Goal: Task Accomplishment & Management: Manage account settings

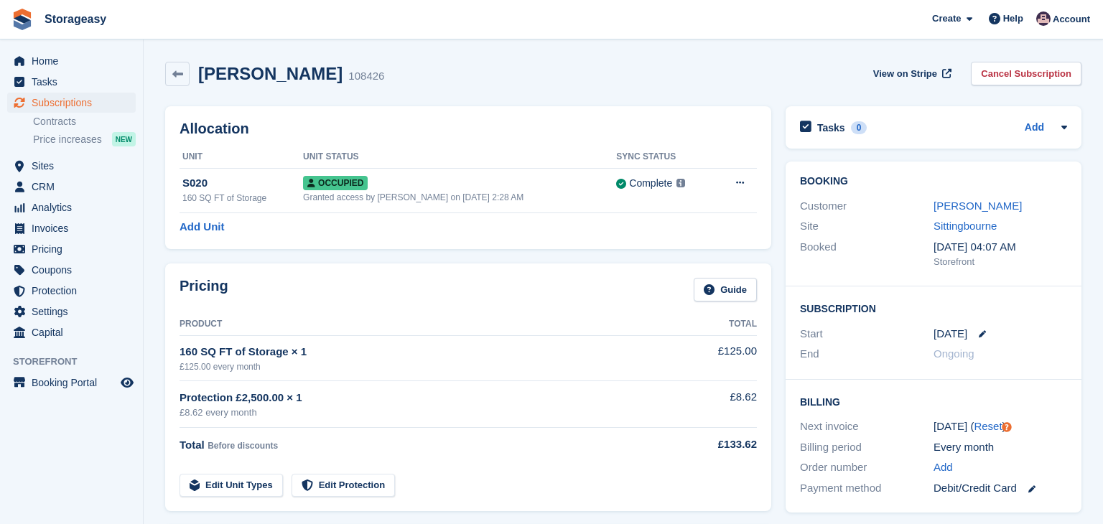
click at [51, 103] on span "Subscriptions" at bounding box center [75, 103] width 86 height 20
click td "Sittingbourne"
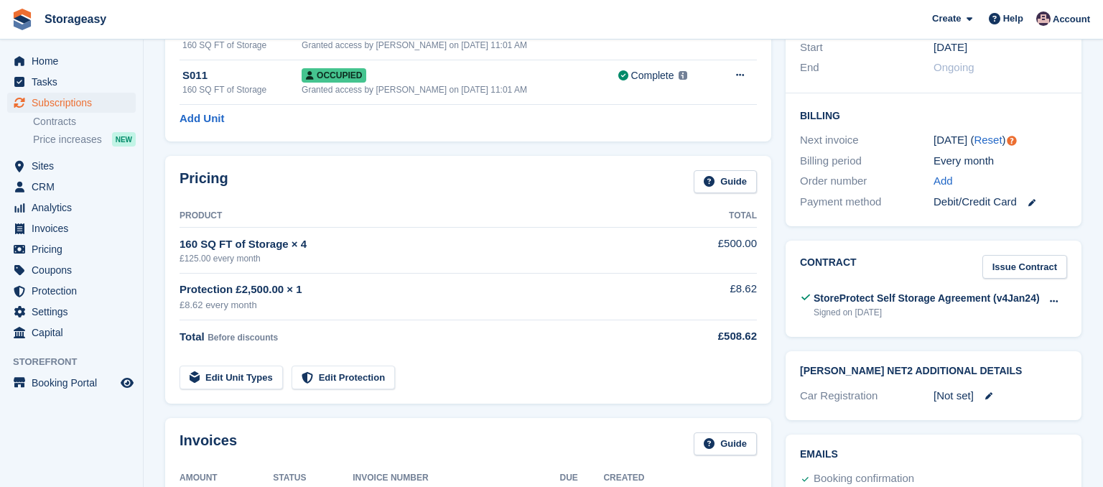
scroll to position [287, 0]
click at [237, 375] on link "Edit Unit Types" at bounding box center [231, 377] width 103 height 24
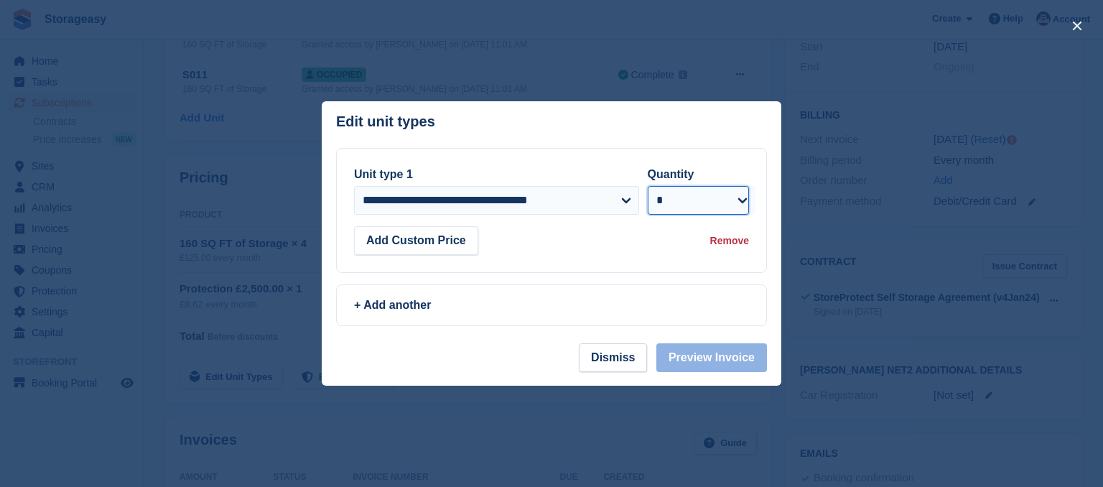
click at [737, 199] on select "* * * * * * * * * ** ** ** ** ** ** ** ** ** ** ** ** ** ** ** ** ** ** ** ** *…" at bounding box center [699, 200] width 102 height 29
select select "*"
click at [648, 186] on select "* * * * * * * * * ** ** ** ** ** ** ** ** ** ** ** ** ** ** ** ** ** ** ** ** *…" at bounding box center [699, 200] width 102 height 29
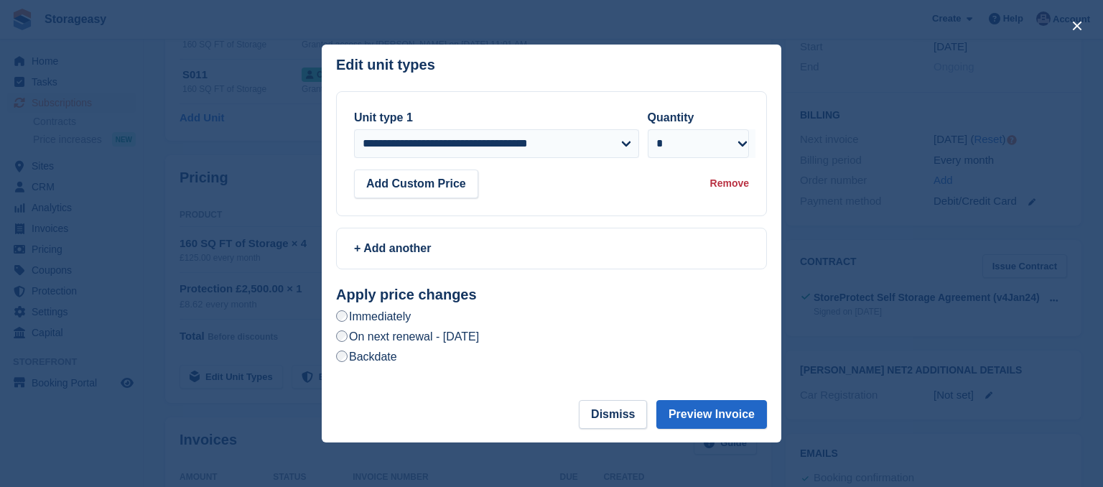
click at [474, 341] on label "On next renewal - Wednesday, 24th September, 2025" at bounding box center [407, 336] width 143 height 15
click at [381, 317] on label "Immediately" at bounding box center [373, 316] width 75 height 15
click at [479, 340] on label "On next renewal - Wednesday, 24th September, 2025" at bounding box center [407, 336] width 143 height 15
click at [401, 315] on label "Immediately" at bounding box center [373, 316] width 75 height 15
click at [689, 410] on button "Preview Invoice" at bounding box center [712, 414] width 111 height 29
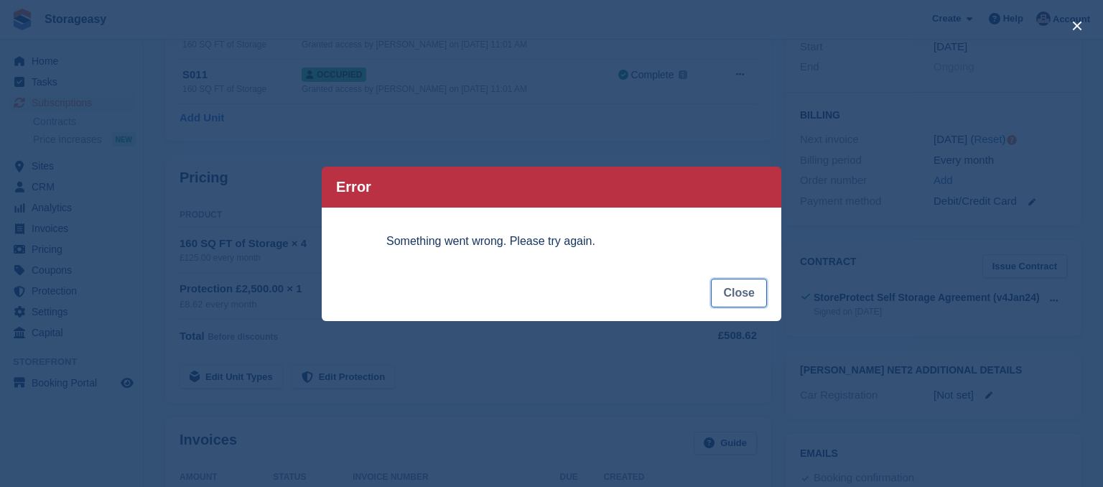
click at [752, 294] on button "Close" at bounding box center [739, 293] width 56 height 29
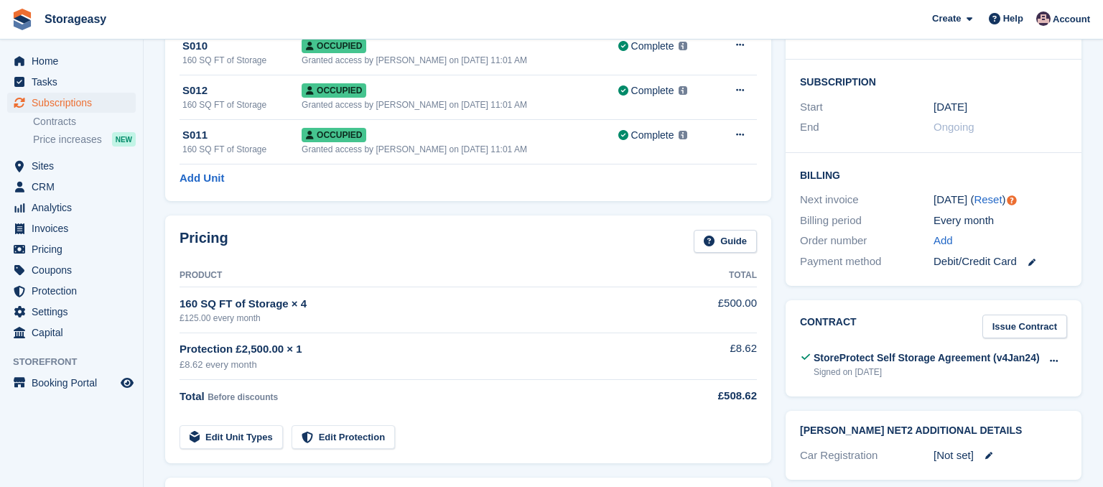
scroll to position [226, 0]
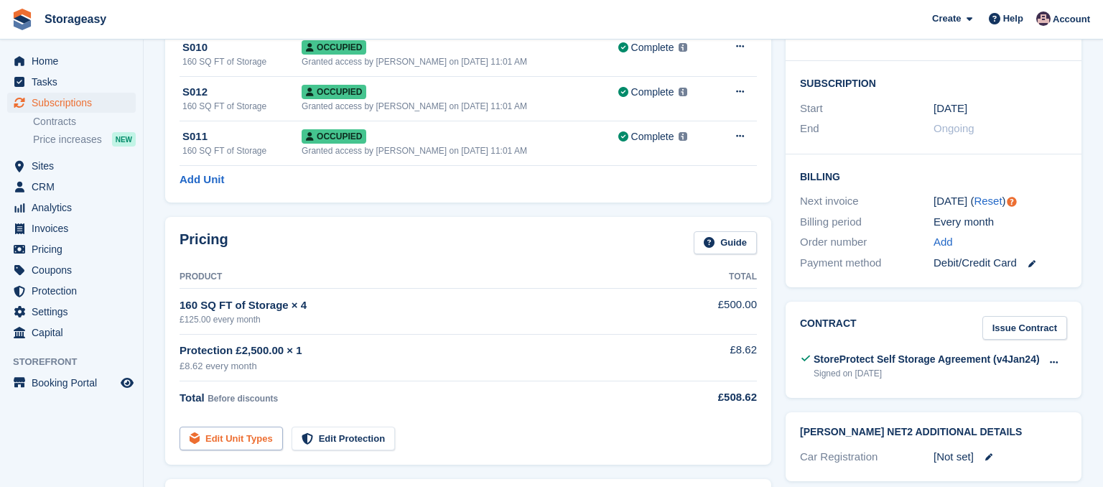
click at [226, 432] on link "Edit Unit Types" at bounding box center [231, 439] width 103 height 24
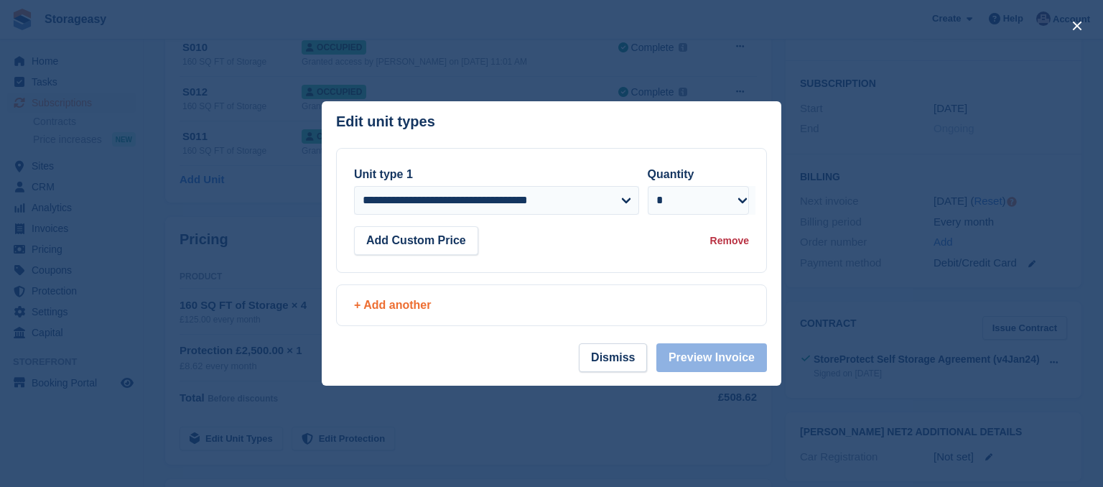
click at [366, 314] on div "+ Add another" at bounding box center [552, 305] width 430 height 40
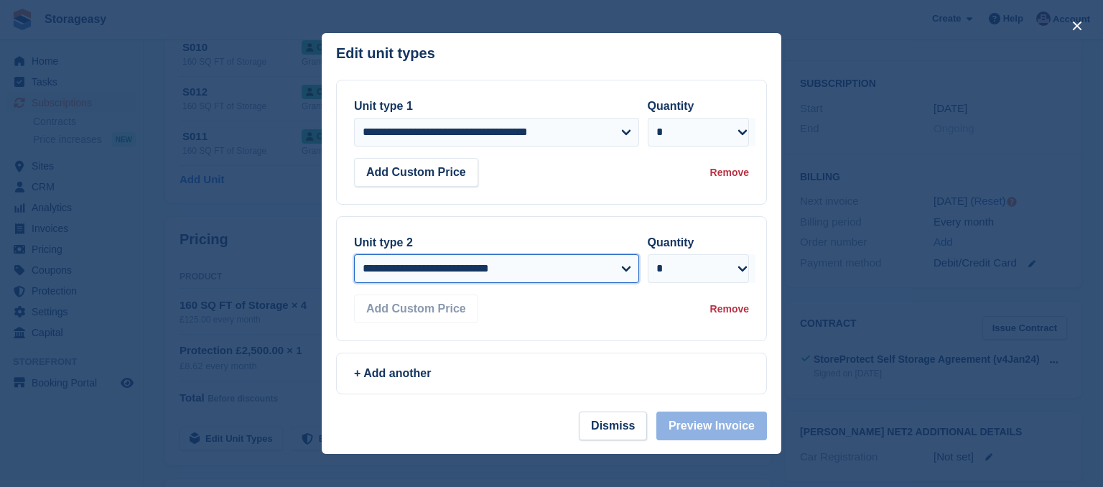
click at [623, 265] on select "**********" at bounding box center [496, 268] width 285 height 29
select select "*****"
click at [354, 283] on select "**********" at bounding box center [496, 268] width 285 height 29
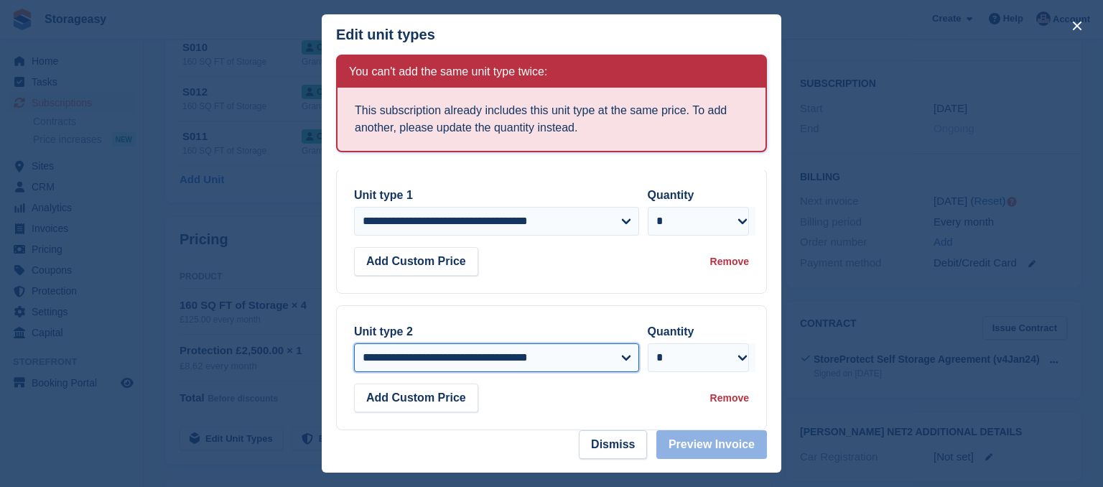
scroll to position [0, 0]
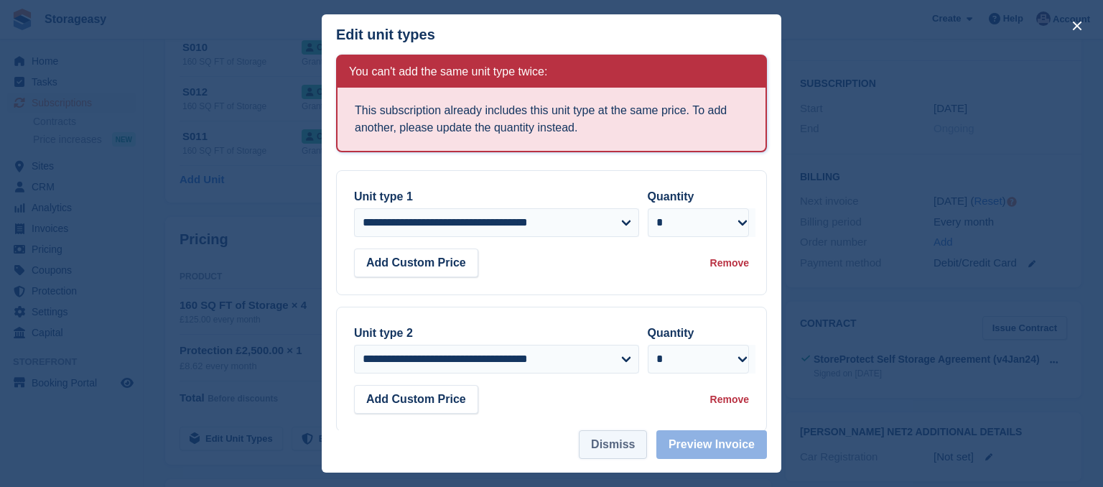
click at [636, 448] on button "Dismiss" at bounding box center [613, 444] width 68 height 29
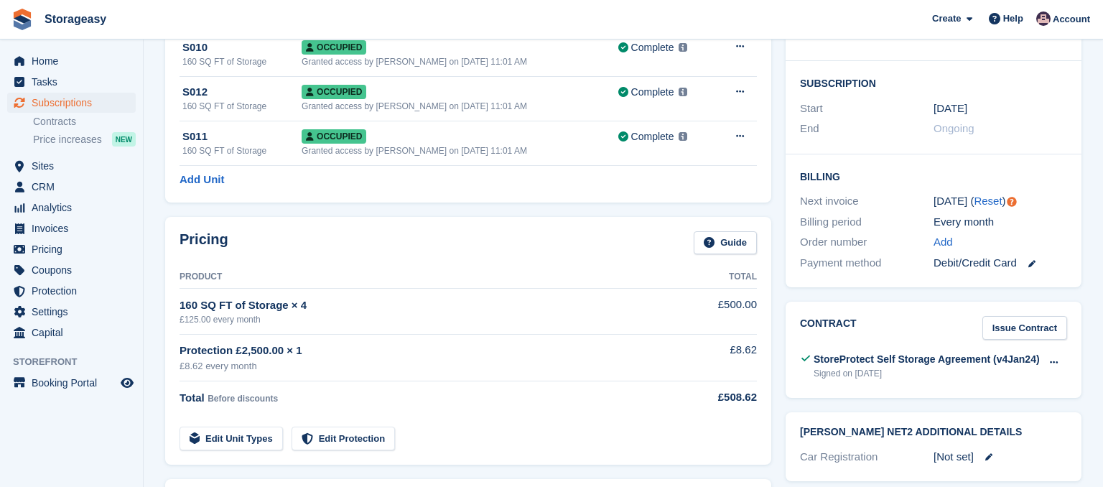
click at [784, 190] on div "Booking Customer Simon mycock Site Sittingbourne Booked 23 Aug, 09:49 AM Storef…" at bounding box center [934, 112] width 310 height 366
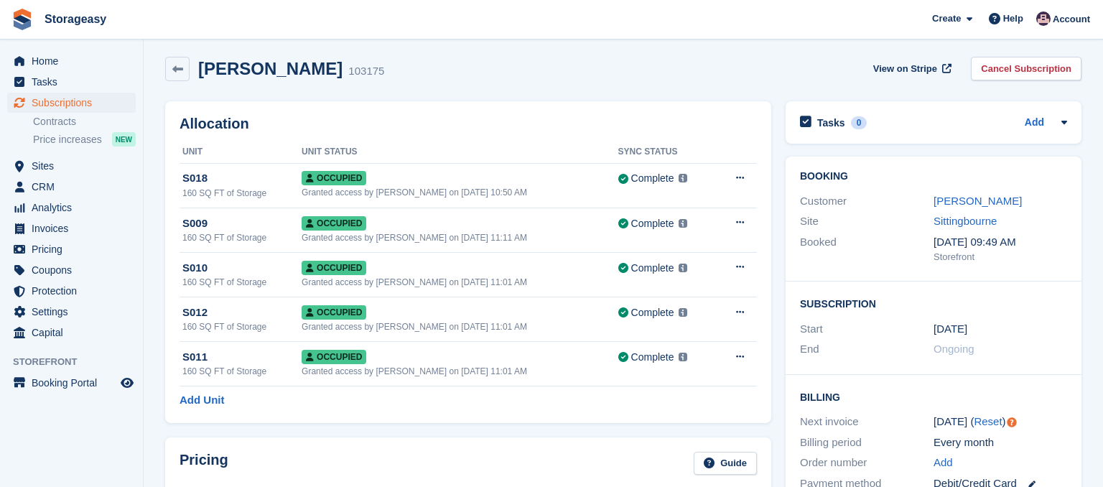
scroll to position [2, 0]
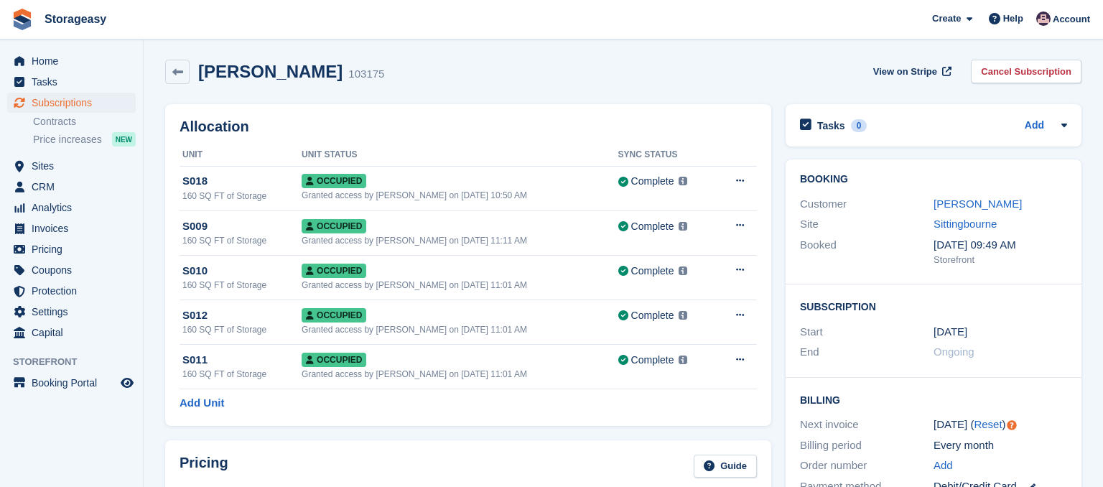
click at [775, 108] on div "Allocation Unit Unit Status Sync Status S018 160 SQ FT of Storage Occupied Gran…" at bounding box center [468, 265] width 621 height 336
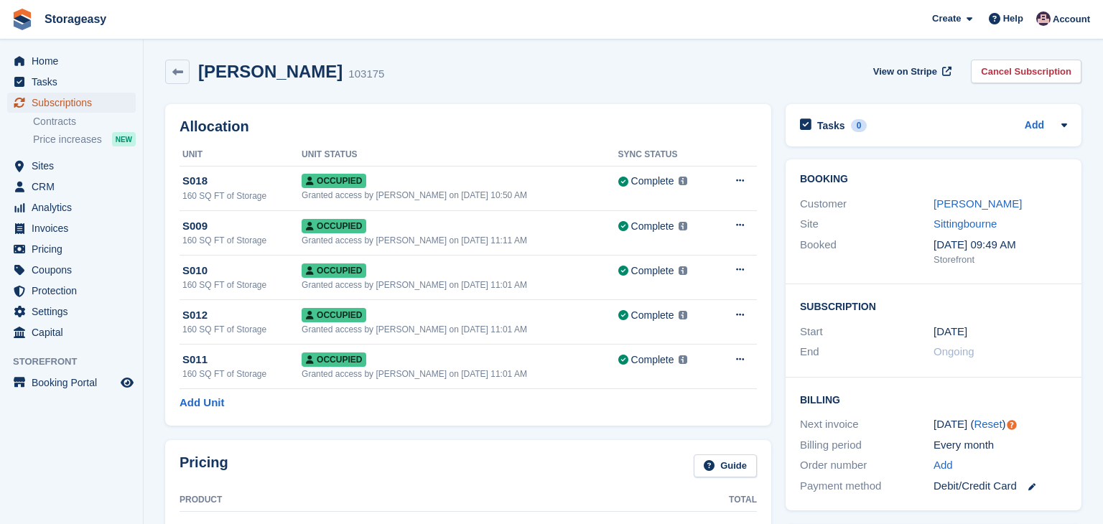
click at [56, 104] on span "Subscriptions" at bounding box center [75, 103] width 86 height 20
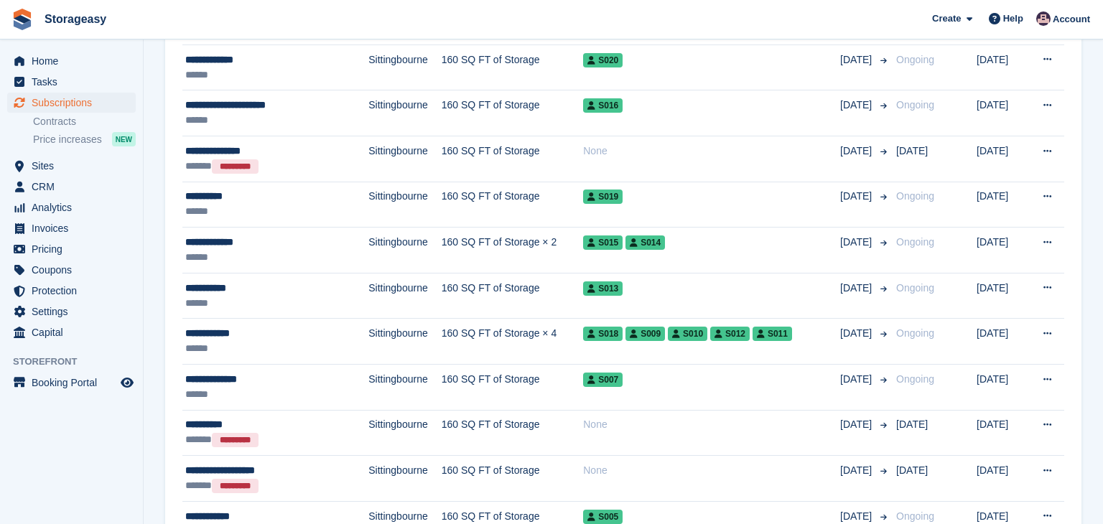
scroll to position [402, 0]
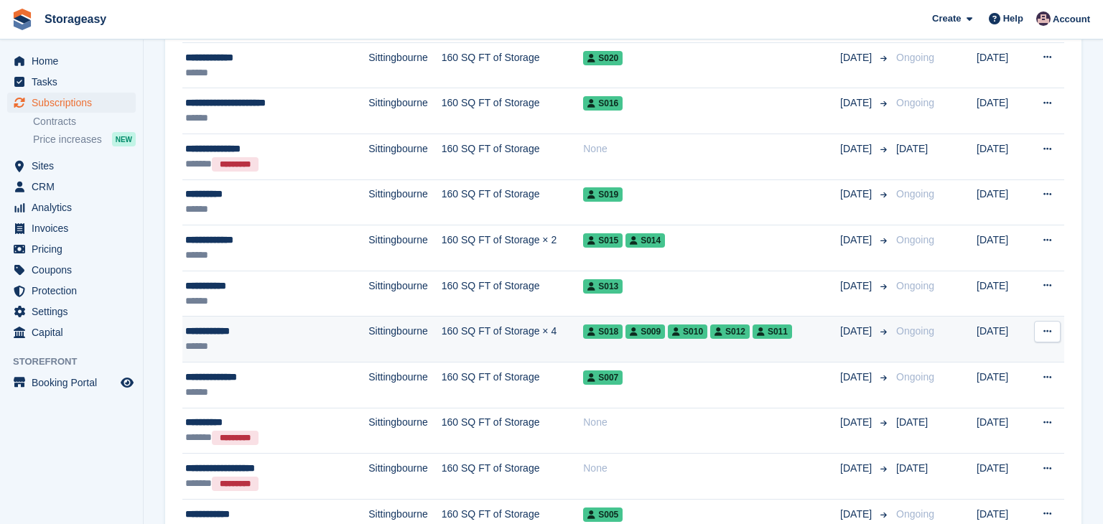
click at [221, 335] on div "**********" at bounding box center [259, 331] width 149 height 15
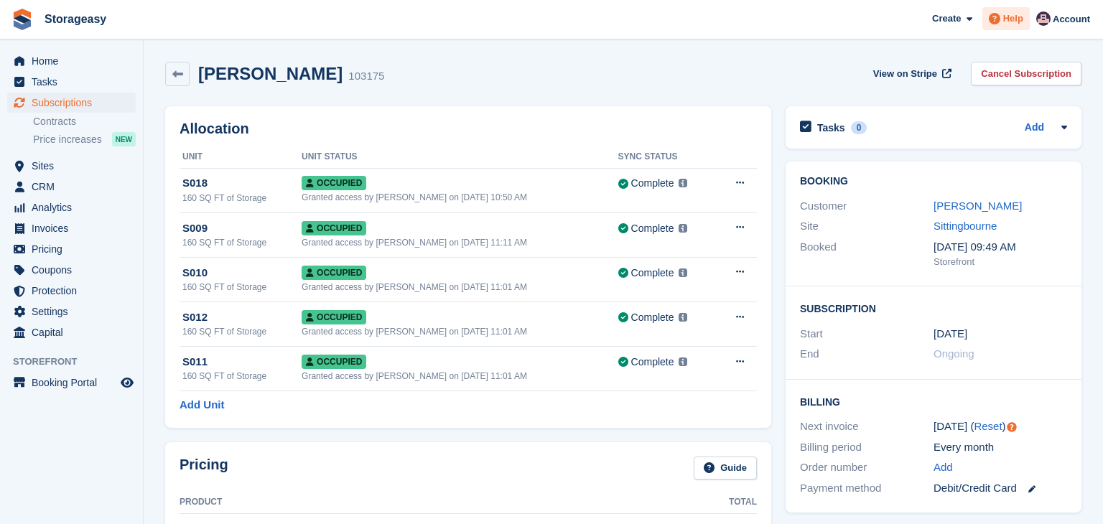
click at [1004, 17] on span at bounding box center [994, 18] width 17 height 17
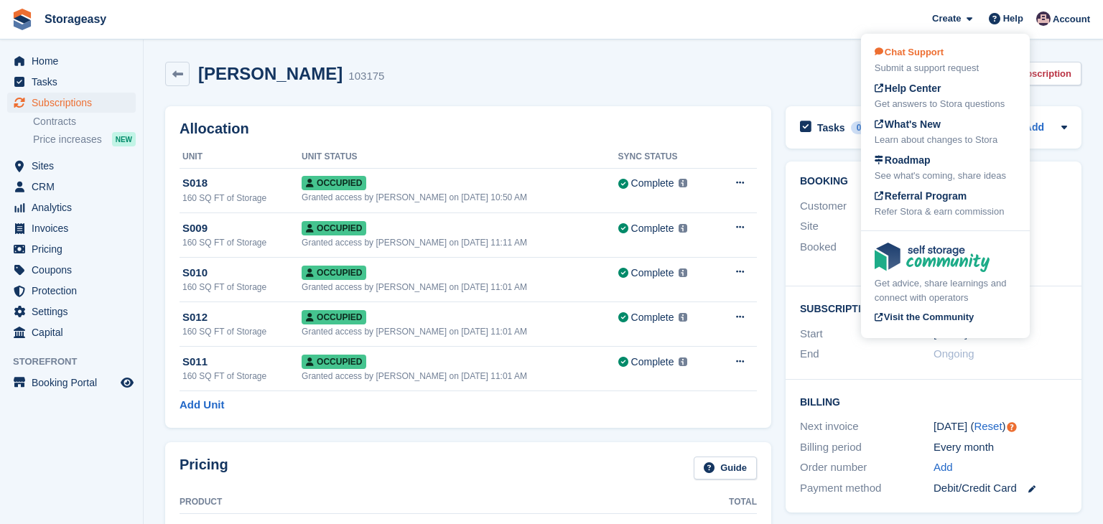
click at [909, 68] on div "Submit a support request" at bounding box center [946, 68] width 142 height 14
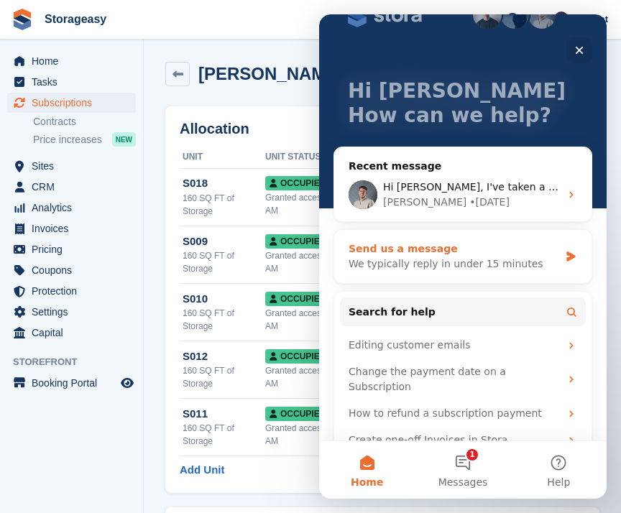
scroll to position [48, 0]
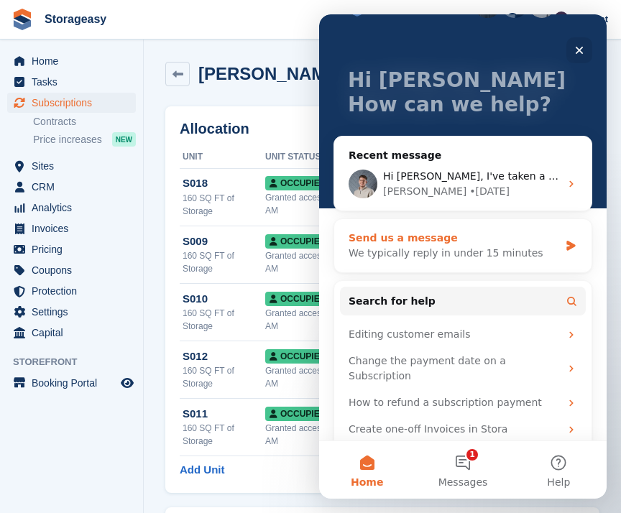
click at [448, 244] on div "Send us a message" at bounding box center [453, 238] width 210 height 15
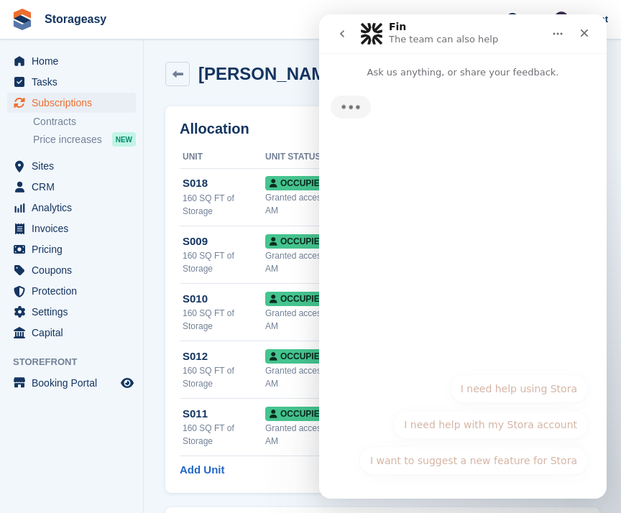
scroll to position [0, 0]
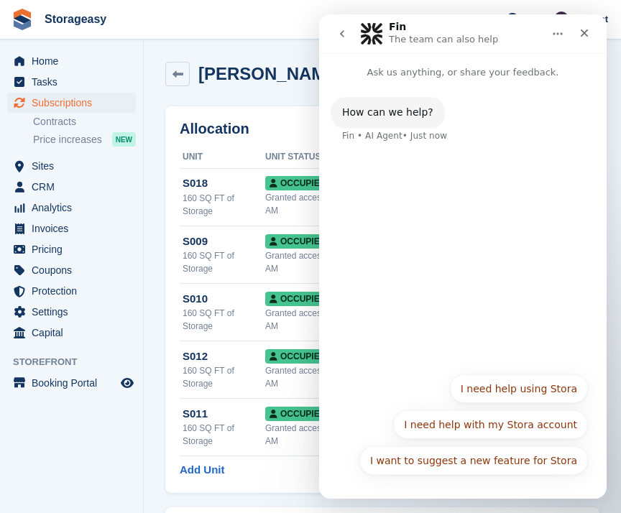
click at [347, 36] on icon "go back" at bounding box center [341, 33] width 11 height 11
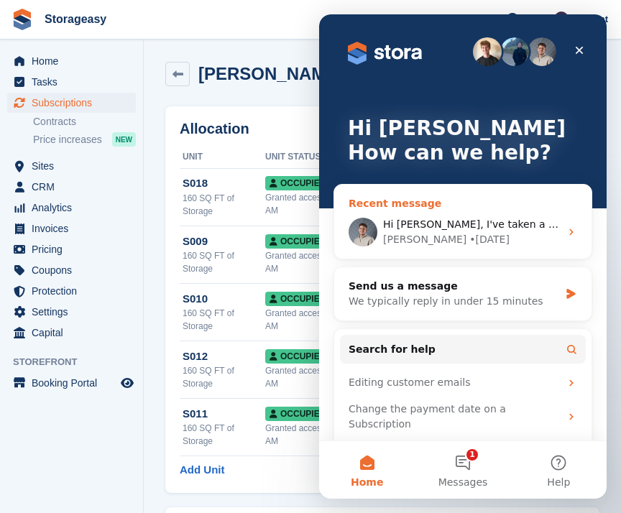
scroll to position [48, 0]
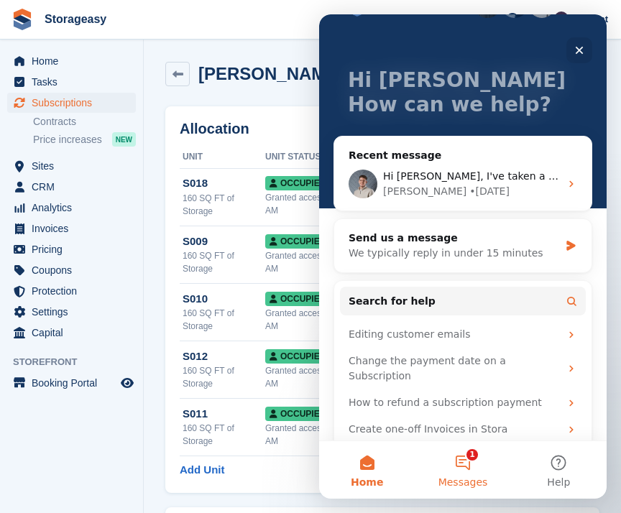
click at [460, 473] on button "1 Messages" at bounding box center [462, 469] width 96 height 57
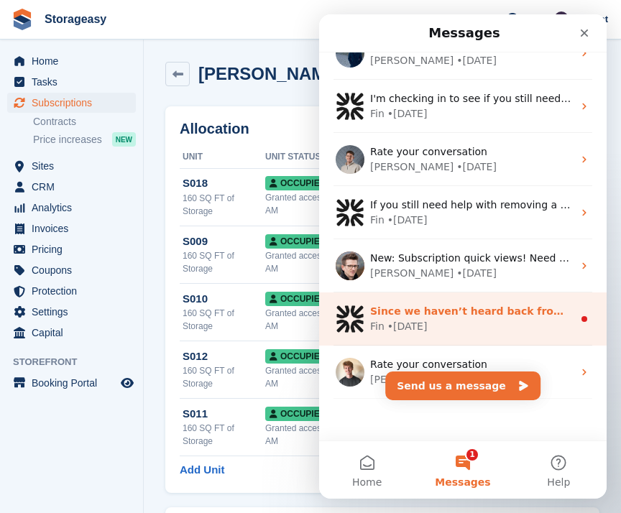
scroll to position [201, 0]
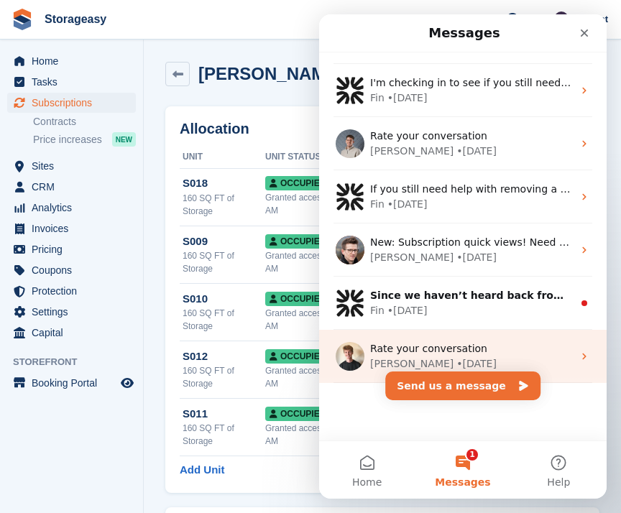
click at [447, 356] on div "Oliver • 4w ago" at bounding box center [471, 363] width 203 height 15
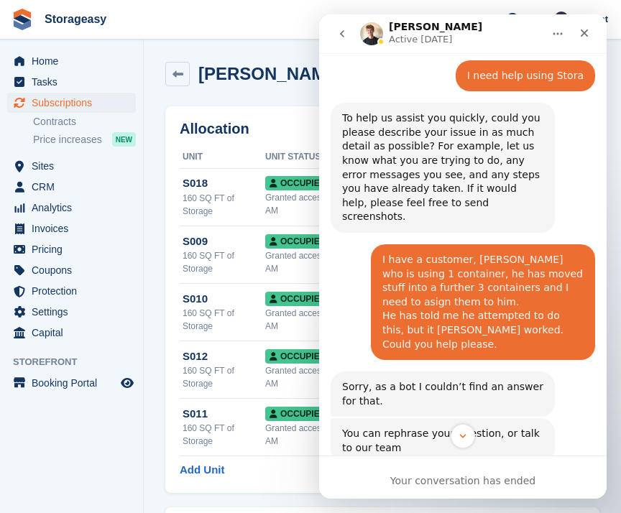
scroll to position [0, 0]
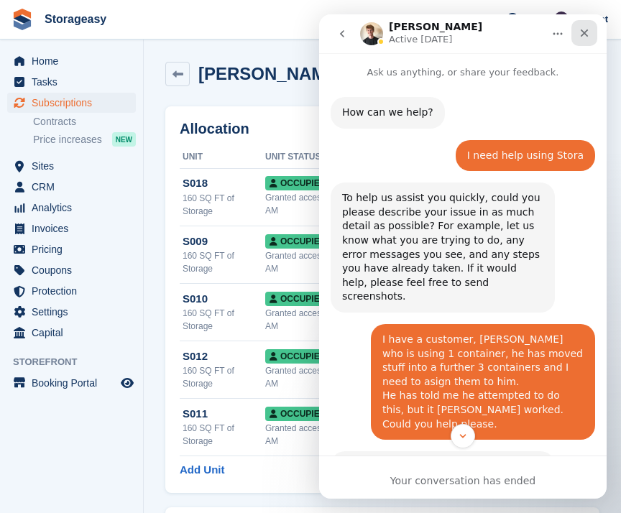
click at [583, 37] on icon "Close" at bounding box center [583, 32] width 11 height 11
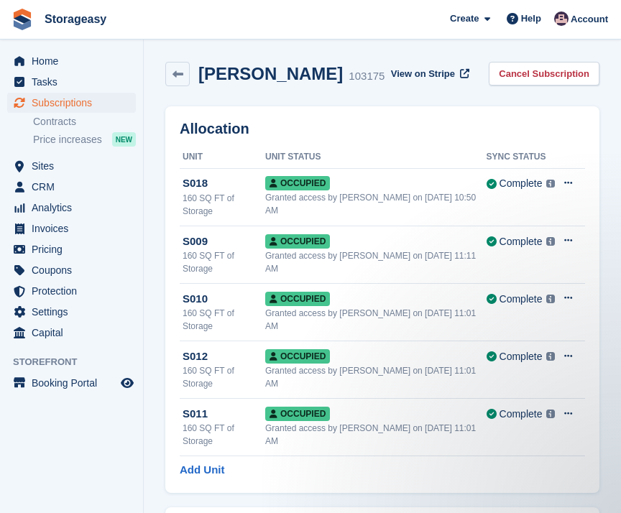
scroll to position [2003, 0]
click at [59, 98] on span "Subscriptions" at bounding box center [75, 103] width 86 height 20
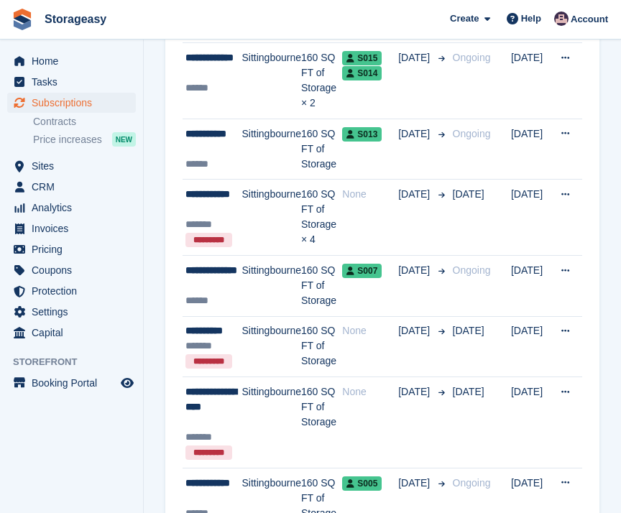
scroll to position [819, 0]
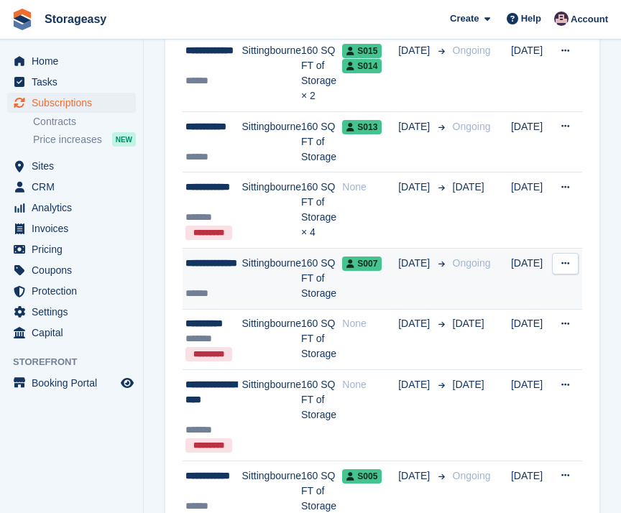
click at [200, 259] on div "**********" at bounding box center [213, 271] width 57 height 30
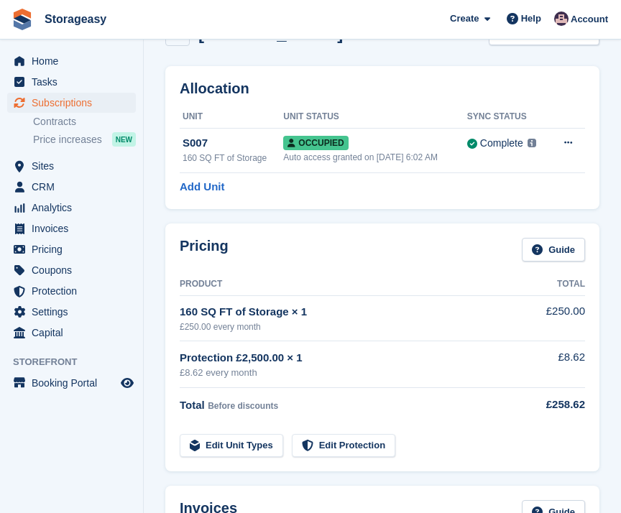
scroll to position [7, 0]
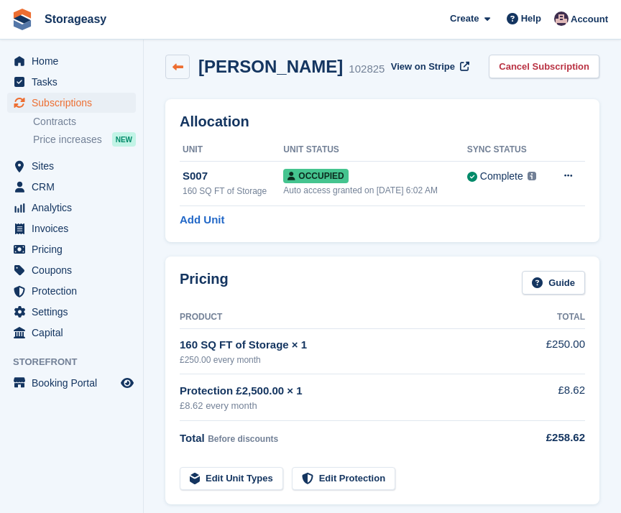
click at [173, 71] on icon at bounding box center [177, 67] width 11 height 11
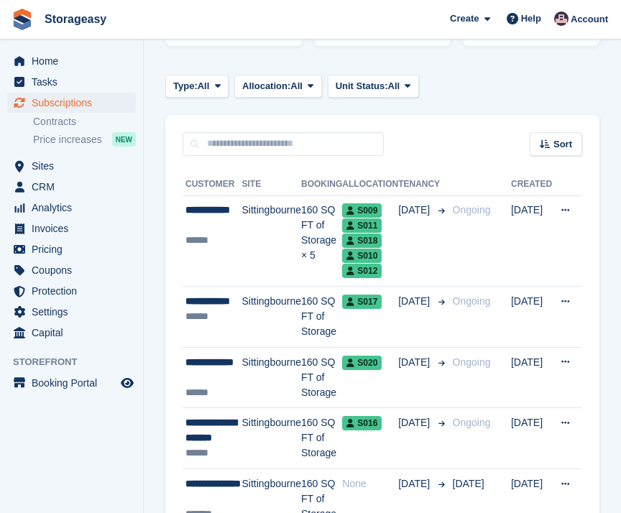
scroll to position [248, 0]
